Goal: Transaction & Acquisition: Purchase product/service

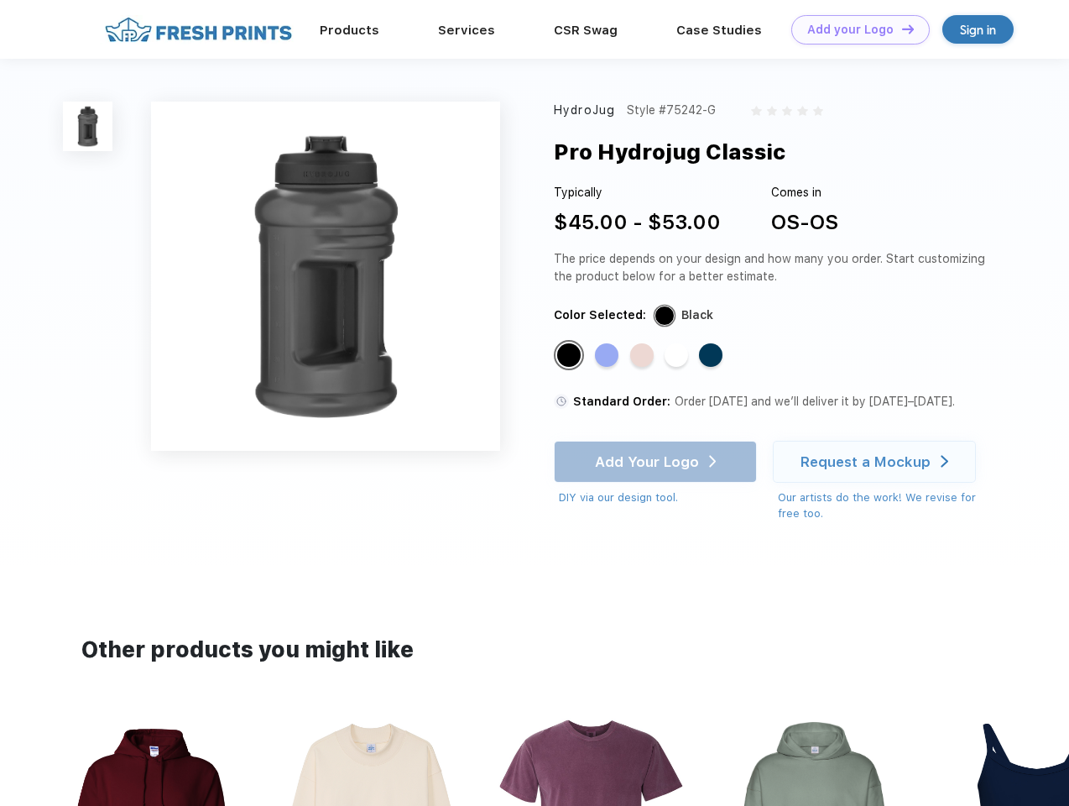
click at [854, 29] on link "Add your Logo Design Tool" at bounding box center [860, 29] width 138 height 29
click at [0, 0] on div "Design Tool" at bounding box center [0, 0] width 0 height 0
click at [901, 29] on link "Add your Logo Design Tool" at bounding box center [860, 29] width 138 height 29
click at [88, 126] on img at bounding box center [88, 127] width 50 height 50
click at [571, 356] on div "Standard Color" at bounding box center [568, 354] width 23 height 23
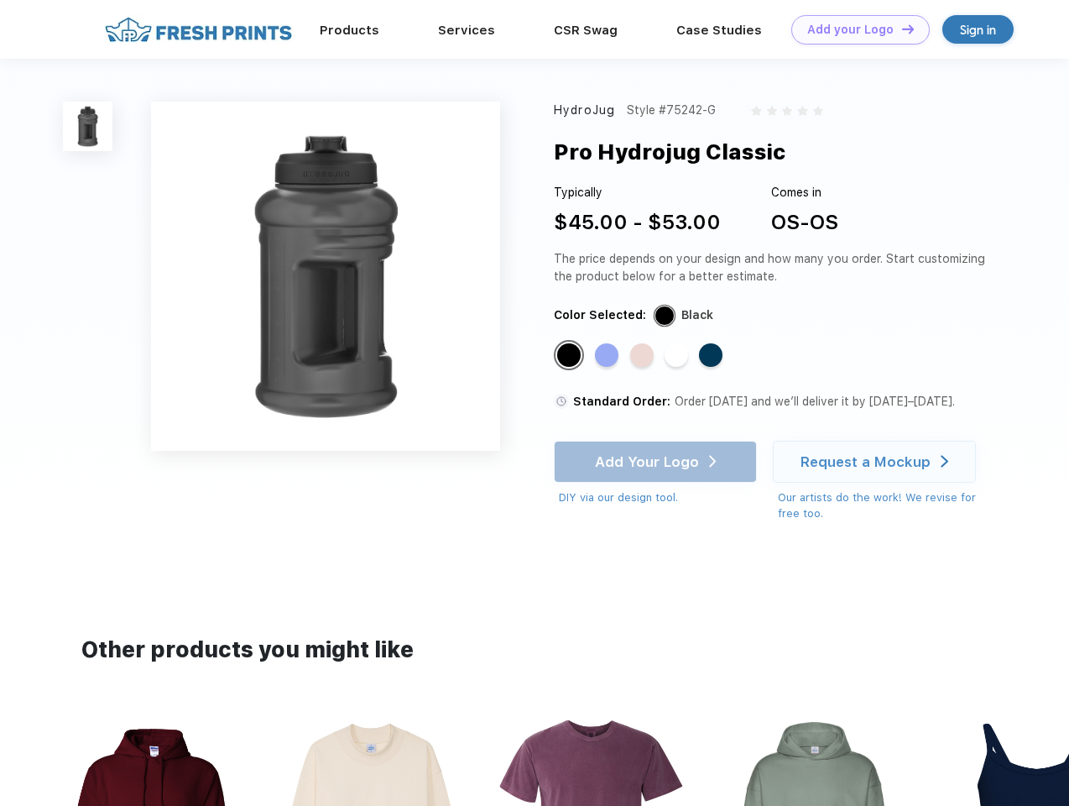
click at [608, 356] on div "Standard Color" at bounding box center [606, 354] width 23 height 23
click at [644, 356] on div "Standard Color" at bounding box center [641, 354] width 23 height 23
click at [678, 356] on div "Standard Color" at bounding box center [676, 354] width 23 height 23
click at [713, 356] on div "Standard Color" at bounding box center [710, 354] width 23 height 23
click at [657, 462] on div "Add Your Logo DIY via our design tool. Ah shoot! This product isn't up in our d…" at bounding box center [655, 473] width 203 height 65
